Goal: Transaction & Acquisition: Download file/media

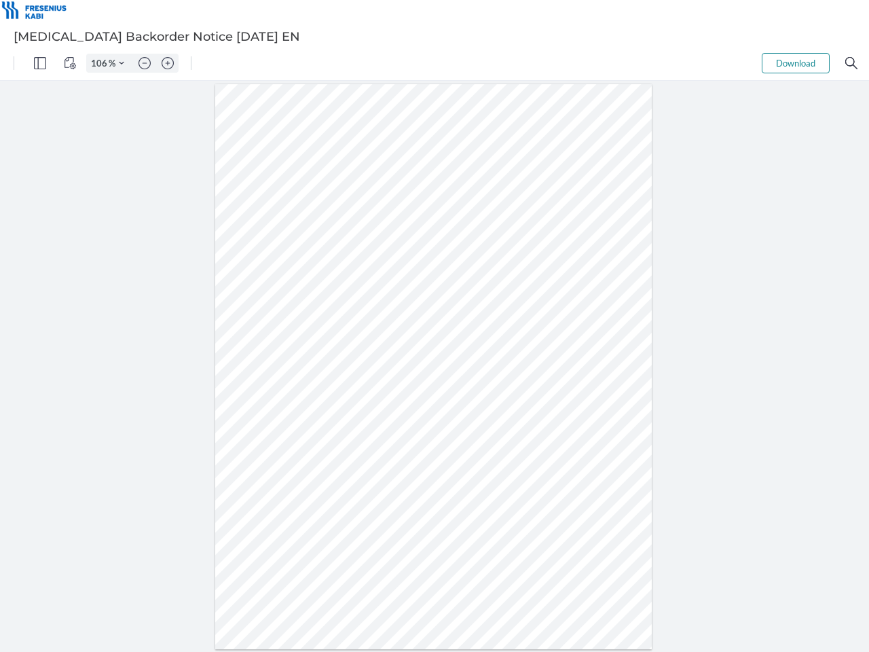
click at [40, 63] on img "Panel" at bounding box center [40, 63] width 12 height 12
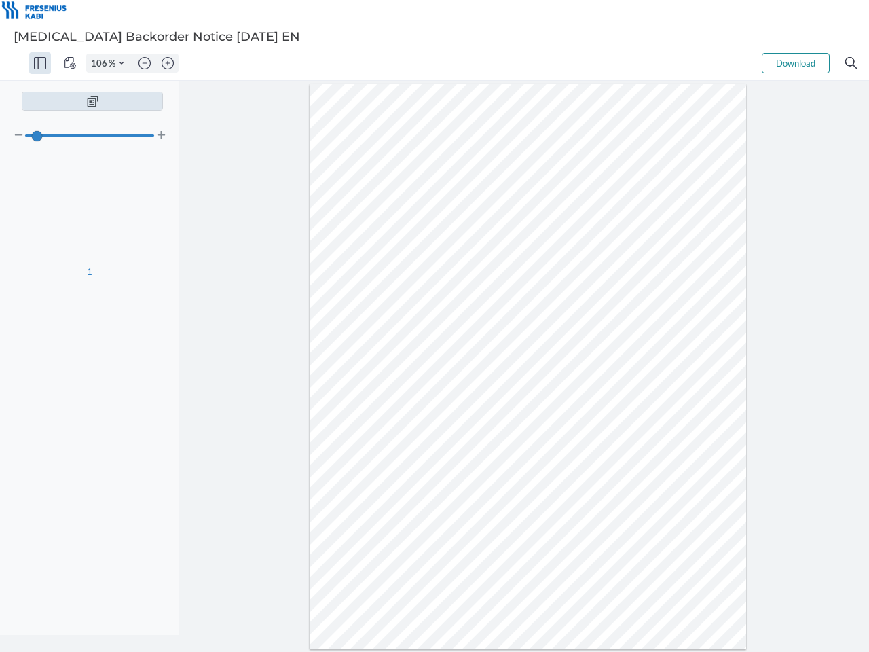
click at [70, 63] on img "View Controls" at bounding box center [70, 63] width 12 height 12
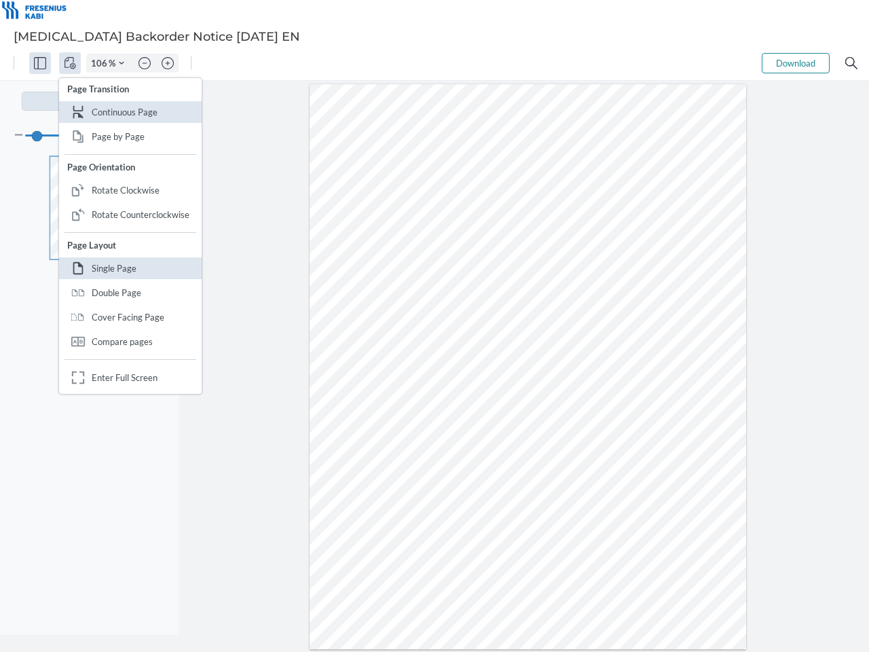
click at [101, 63] on input "106" at bounding box center [98, 63] width 22 height 12
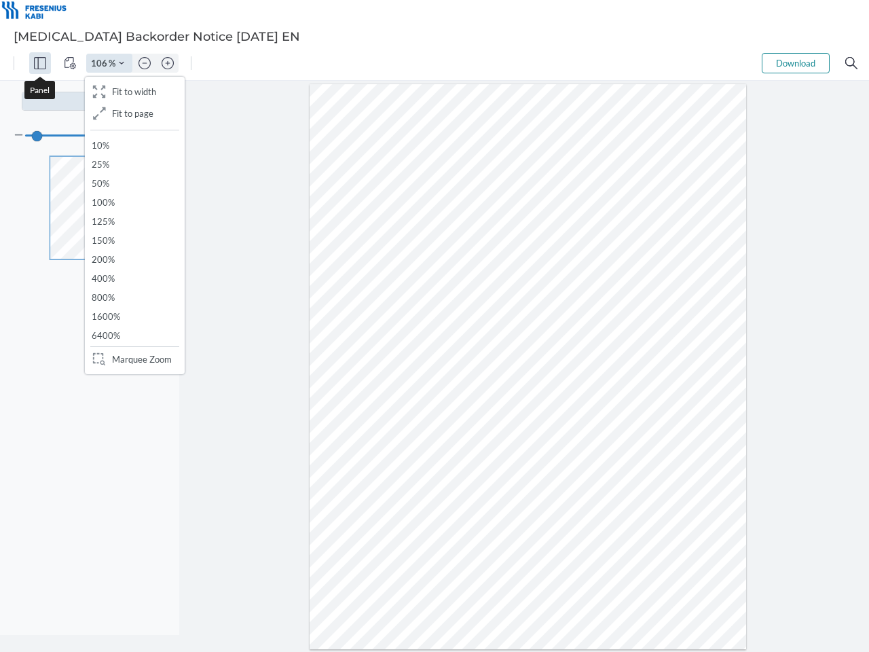
click at [122, 63] on img "Zoom Controls" at bounding box center [121, 62] width 5 height 5
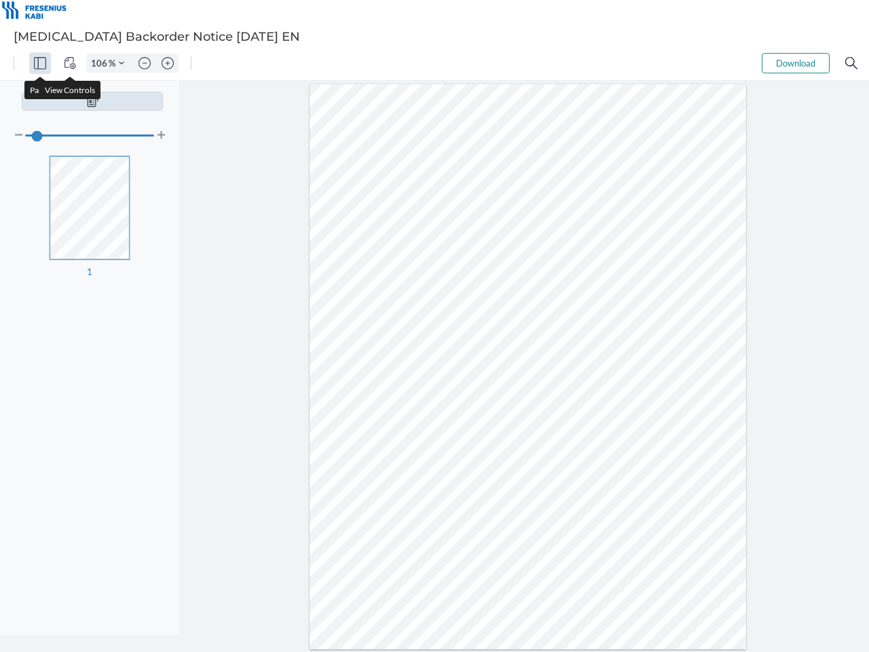
click at [145, 63] on img "Zoom out" at bounding box center [144, 63] width 12 height 12
click at [168, 63] on img "Zoom in" at bounding box center [168, 63] width 12 height 12
type input "106"
click at [796, 63] on button "Download" at bounding box center [796, 63] width 68 height 20
click at [851, 63] on img "Search" at bounding box center [851, 63] width 12 height 12
